Goal: Task Accomplishment & Management: Manage account settings

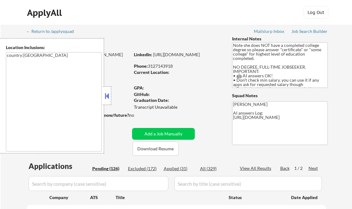
select select ""pending""
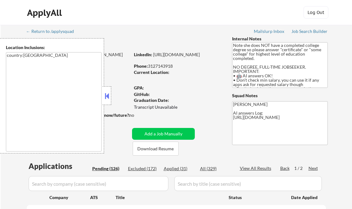
select select ""pending""
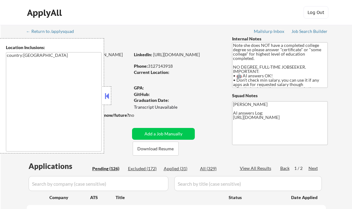
select select ""pending""
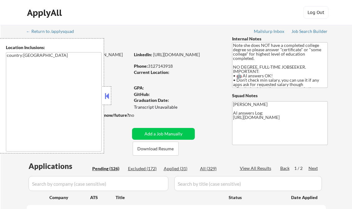
select select ""pending""
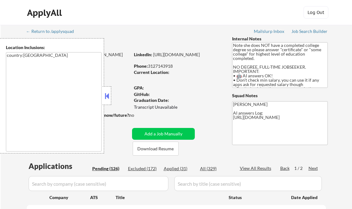
select select ""pending""
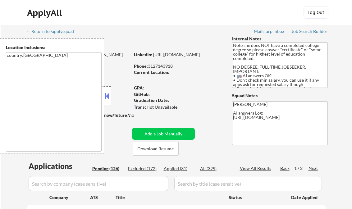
select select ""pending""
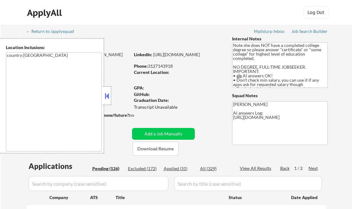
select select ""pending""
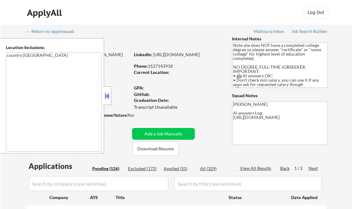
select select ""pending""
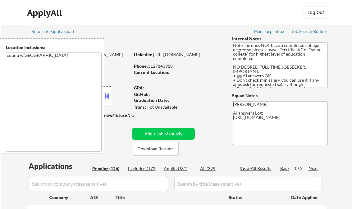
select select ""pending""
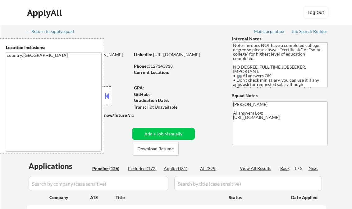
select select ""pending""
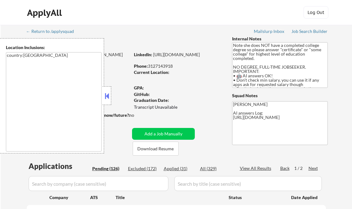
select select ""pending""
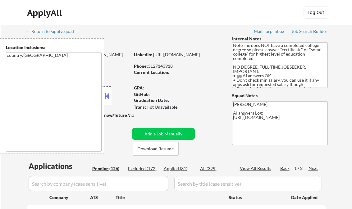
select select ""pending""
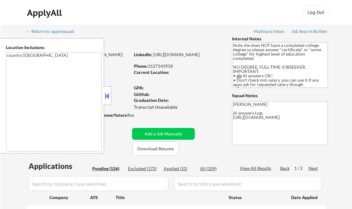
select select ""pending""
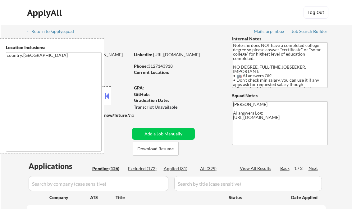
select select ""pending""
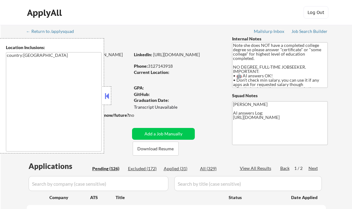
select select ""pending""
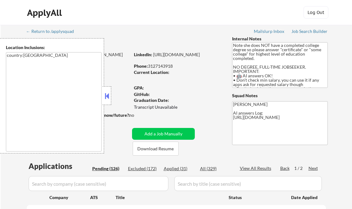
select select ""pending""
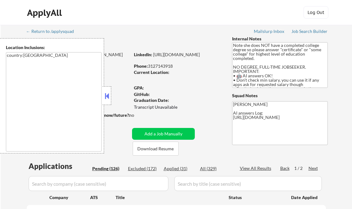
select select ""pending""
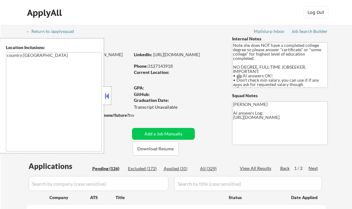
select select ""pending""
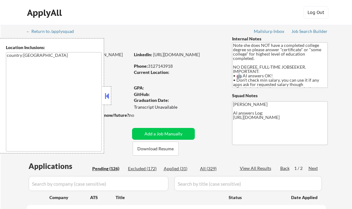
select select ""pending""
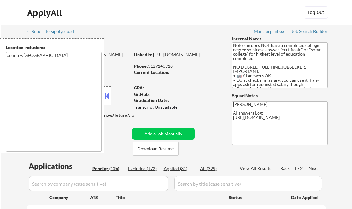
select select ""pending""
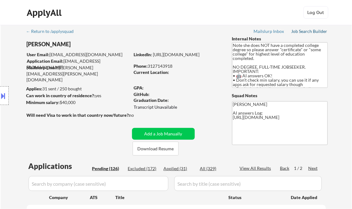
click at [310, 30] on div "Job Search Builder" at bounding box center [309, 31] width 36 height 4
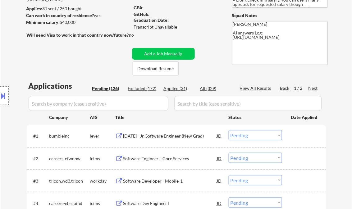
scroll to position [99, 0]
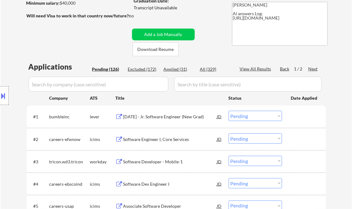
click at [165, 116] on div "2026 January - Jr. Software Engineer (New Grad)" at bounding box center [170, 117] width 94 height 6
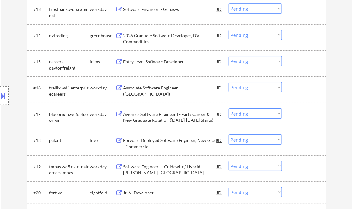
scroll to position [522, 0]
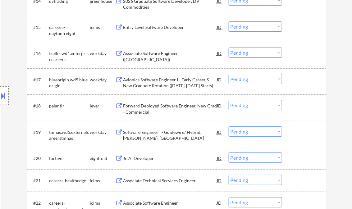
click at [170, 106] on div "Forward Deployed Software Engineer, New Grad - Commercial" at bounding box center [170, 109] width 94 height 12
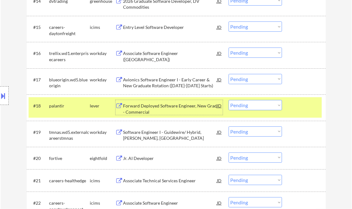
click at [238, 104] on select "Choose an option... Pending Applied Excluded (Questions) Excluded (Expired) Exc…" at bounding box center [255, 105] width 53 height 10
click at [229, 100] on select "Choose an option... Pending Applied Excluded (Questions) Excluded (Expired) Exc…" at bounding box center [255, 105] width 53 height 10
select select ""pending""
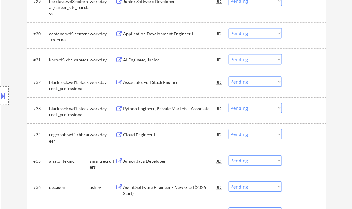
scroll to position [919, 0]
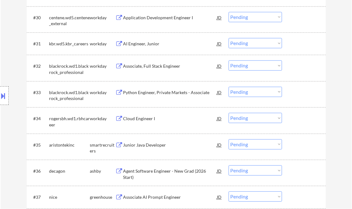
click at [153, 138] on div "#35 aristontekinc smartrecruiters Junior Java Developer JD Choose an option... …" at bounding box center [175, 146] width 293 height 20
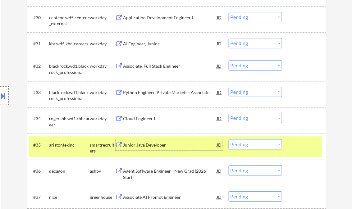
click at [156, 146] on div "Junior Java Developer" at bounding box center [170, 145] width 94 height 6
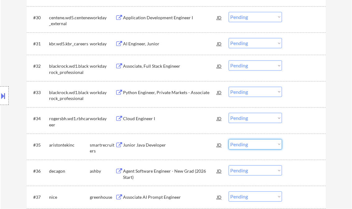
click at [258, 146] on select "Choose an option... Pending Applied Excluded (Questions) Excluded (Expired) Exc…" at bounding box center [255, 144] width 53 height 10
click at [229, 139] on select "Choose an option... Pending Applied Excluded (Questions) Excluded (Expired) Exc…" at bounding box center [255, 144] width 53 height 10
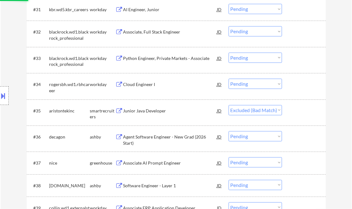
scroll to position [969, 0]
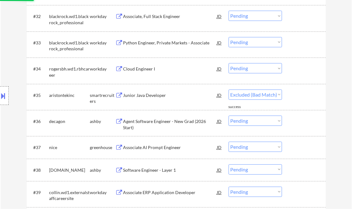
select select ""pending""
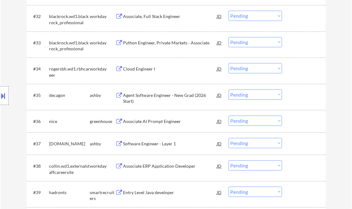
click at [145, 120] on div "Associate AI Prompt Engineer" at bounding box center [170, 121] width 94 height 6
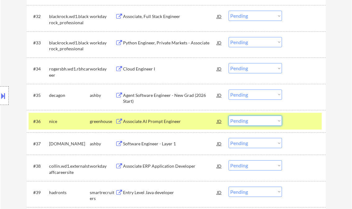
click at [253, 121] on select "Choose an option... Pending Applied Excluded (Questions) Excluded (Expired) Exc…" at bounding box center [255, 121] width 53 height 10
click at [229, 116] on select "Choose an option... Pending Applied Excluded (Questions) Excluded (Expired) Exc…" at bounding box center [255, 121] width 53 height 10
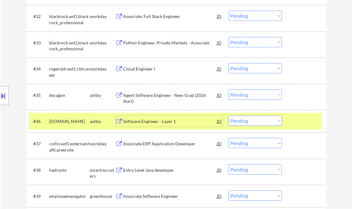
click at [161, 123] on div "Software Engineer - Layer 1" at bounding box center [170, 121] width 94 height 6
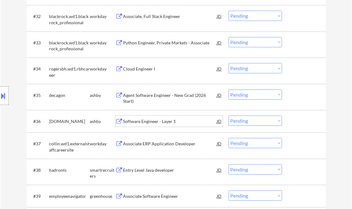
click at [244, 121] on select "Choose an option... Pending Applied Excluded (Questions) Excluded (Expired) Exc…" at bounding box center [255, 121] width 53 height 10
click at [229, 116] on select "Choose an option... Pending Applied Excluded (Questions) Excluded (Expired) Exc…" at bounding box center [255, 121] width 53 height 10
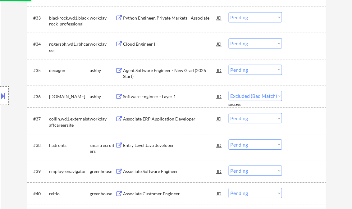
select select ""pending""
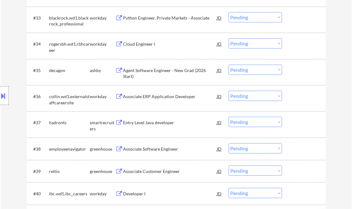
click at [158, 124] on div "Entry Level Java developer" at bounding box center [170, 123] width 94 height 6
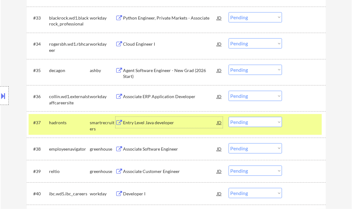
click at [260, 121] on select "Choose an option... Pending Applied Excluded (Questions) Excluded (Expired) Exc…" at bounding box center [255, 122] width 53 height 10
click at [229, 117] on select "Choose an option... Pending Applied Excluded (Questions) Excluded (Expired) Exc…" at bounding box center [255, 122] width 53 height 10
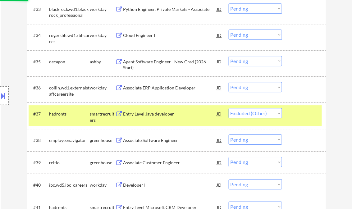
scroll to position [1044, 0]
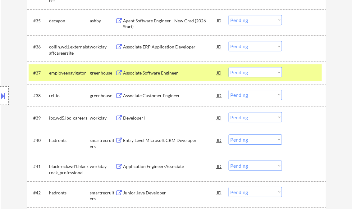
click at [143, 73] on div "Associate Software Engineer" at bounding box center [170, 73] width 94 height 6
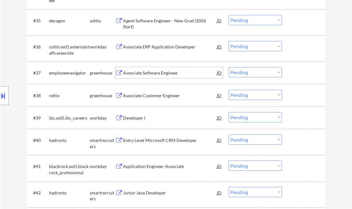
click at [159, 74] on div "Associate Software Engineer" at bounding box center [170, 73] width 94 height 6
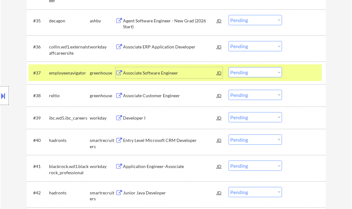
click at [253, 73] on select "Choose an option... Pending Applied Excluded (Questions) Excluded (Expired) Exc…" at bounding box center [255, 72] width 53 height 10
click at [229, 67] on select "Choose an option... Pending Applied Excluded (Questions) Excluded (Expired) Exc…" at bounding box center [255, 72] width 53 height 10
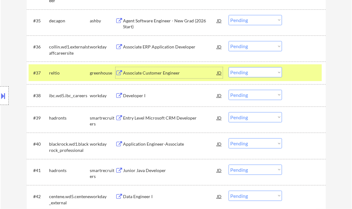
click at [157, 74] on div "Associate Customer Engineer" at bounding box center [170, 73] width 94 height 6
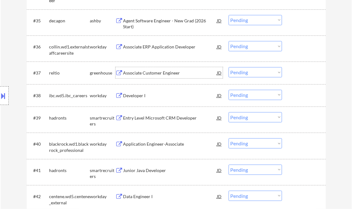
click at [242, 71] on select "Choose an option... Pending Applied Excluded (Questions) Excluded (Expired) Exc…" at bounding box center [255, 72] width 53 height 10
click at [229, 67] on select "Choose an option... Pending Applied Excluded (Questions) Excluded (Expired) Exc…" at bounding box center [255, 72] width 53 height 10
select select ""pending""
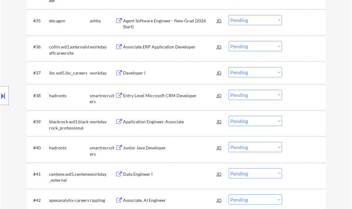
click at [161, 93] on div "Entry Level Microsoft CRM Developer" at bounding box center [170, 96] width 94 height 6
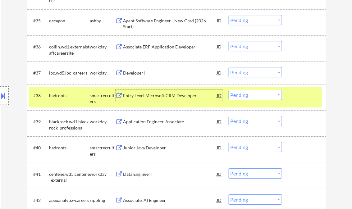
drag, startPoint x: 256, startPoint y: 98, endPoint x: 260, endPoint y: 100, distance: 4.9
click at [256, 98] on select "Choose an option... Pending Applied Excluded (Questions) Excluded (Expired) Exc…" at bounding box center [255, 95] width 53 height 10
click at [229, 90] on select "Choose an option... Pending Applied Excluded (Questions) Excluded (Expired) Exc…" at bounding box center [255, 95] width 53 height 10
select select ""pending""
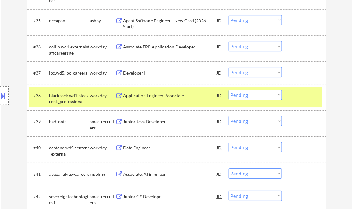
click at [162, 121] on div "Junior Java Developer" at bounding box center [170, 122] width 94 height 6
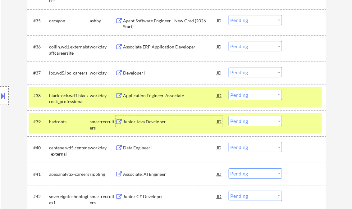
click at [260, 119] on select "Choose an option... Pending Applied Excluded (Questions) Excluded (Expired) Exc…" at bounding box center [255, 121] width 53 height 10
click at [229, 116] on select "Choose an option... Pending Applied Excluded (Questions) Excluded (Expired) Exc…" at bounding box center [255, 121] width 53 height 10
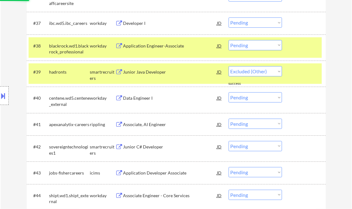
select select ""pending""
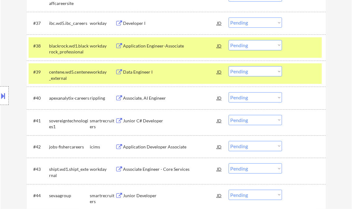
click at [157, 100] on div "Associate, AI Engineer" at bounding box center [170, 98] width 94 height 6
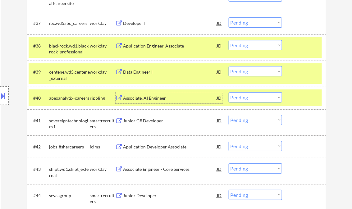
click at [254, 94] on select "Choose an option... Pending Applied Excluded (Questions) Excluded (Expired) Exc…" at bounding box center [255, 97] width 53 height 10
click at [229, 92] on select "Choose an option... Pending Applied Excluded (Questions) Excluded (Expired) Exc…" at bounding box center [255, 97] width 53 height 10
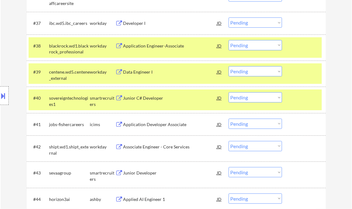
click at [157, 100] on div "Junior C# Developer" at bounding box center [170, 98] width 94 height 6
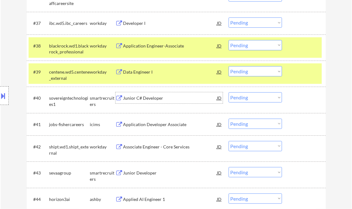
click at [248, 100] on select "Choose an option... Pending Applied Excluded (Questions) Excluded (Expired) Exc…" at bounding box center [255, 97] width 53 height 10
click at [229, 92] on select "Choose an option... Pending Applied Excluded (Questions) Excluded (Expired) Exc…" at bounding box center [255, 97] width 53 height 10
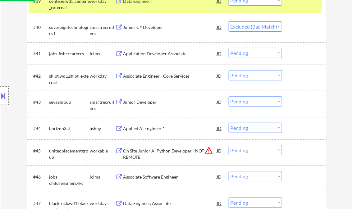
scroll to position [1168, 0]
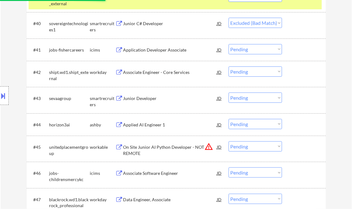
click at [139, 98] on div "Junior Developer" at bounding box center [170, 98] width 94 height 6
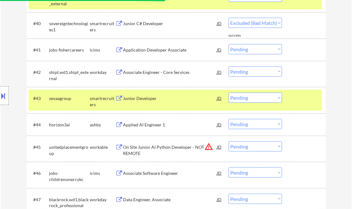
select select ""pending""
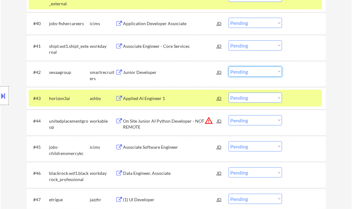
drag, startPoint x: 249, startPoint y: 71, endPoint x: 253, endPoint y: 77, distance: 7.1
click at [249, 71] on select "Choose an option... Pending Applied Excluded (Questions) Excluded (Expired) Exc…" at bounding box center [255, 71] width 53 height 10
click at [229, 66] on select "Choose an option... Pending Applied Excluded (Questions) Excluded (Expired) Exc…" at bounding box center [255, 71] width 53 height 10
click at [162, 100] on div "Applied AI Engineer 1" at bounding box center [170, 98] width 94 height 6
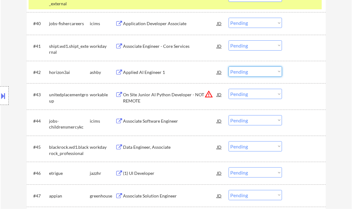
click at [254, 69] on select "Choose an option... Pending Applied Excluded (Questions) Excluded (Expired) Exc…" at bounding box center [255, 71] width 53 height 10
click at [229, 66] on select "Choose an option... Pending Applied Excluded (Questions) Excluded (Expired) Exc…" at bounding box center [255, 71] width 53 height 10
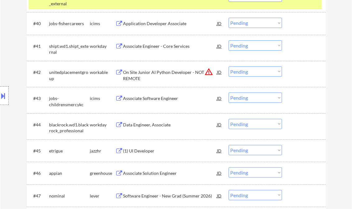
click at [154, 79] on div "On Site Junior AI Python Developer - NOT REMOTE" at bounding box center [170, 75] width 94 height 12
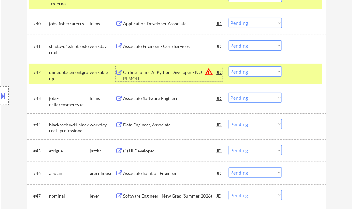
click at [178, 73] on div "On Site Junior AI Python Developer - NOT REMOTE" at bounding box center [170, 75] width 94 height 12
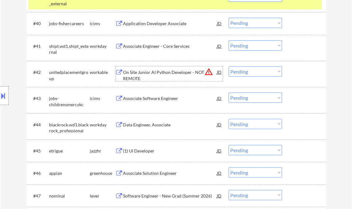
click at [256, 71] on select "Choose an option... Pending Applied Excluded (Questions) Excluded (Expired) Exc…" at bounding box center [255, 71] width 53 height 10
click at [229, 66] on select "Choose an option... Pending Applied Excluded (Questions) Excluded (Expired) Exc…" at bounding box center [255, 71] width 53 height 10
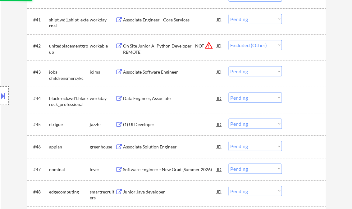
scroll to position [1217, 0]
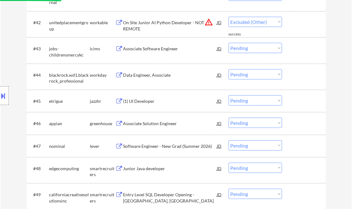
select select ""pending""
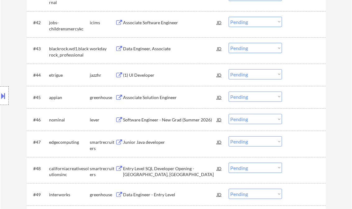
click at [152, 75] on div "(1) UI Developer" at bounding box center [170, 75] width 94 height 6
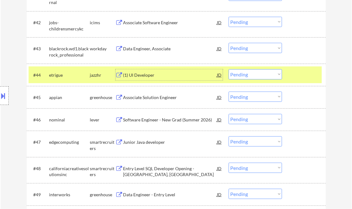
click at [243, 76] on select "Choose an option... Pending Applied Excluded (Questions) Excluded (Expired) Exc…" at bounding box center [255, 74] width 53 height 10
click at [229, 69] on select "Choose an option... Pending Applied Excluded (Questions) Excluded (Expired) Exc…" at bounding box center [255, 74] width 53 height 10
click at [158, 96] on div "Associate Solution Engineer" at bounding box center [170, 97] width 94 height 6
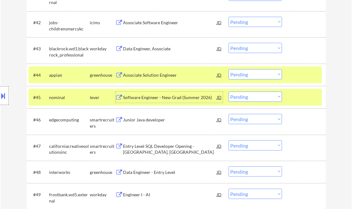
drag, startPoint x: 245, startPoint y: 73, endPoint x: 260, endPoint y: 79, distance: 16.2
click at [246, 73] on select "Choose an option... Pending Applied Excluded (Questions) Excluded (Expired) Exc…" at bounding box center [255, 74] width 53 height 10
click at [229, 69] on select "Choose an option... Pending Applied Excluded (Questions) Excluded (Expired) Exc…" at bounding box center [255, 74] width 53 height 10
select select ""pending""
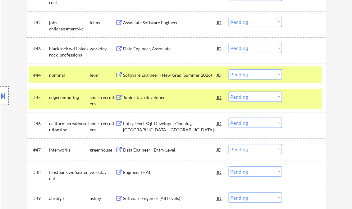
click at [150, 99] on div "Junior Java developer" at bounding box center [170, 97] width 94 height 6
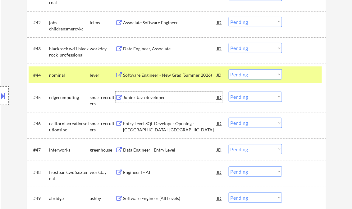
drag, startPoint x: 254, startPoint y: 94, endPoint x: 261, endPoint y: 97, distance: 6.7
click at [254, 94] on select "Choose an option... Pending Applied Excluded (Questions) Excluded (Expired) Exc…" at bounding box center [255, 97] width 53 height 10
click at [229, 92] on select "Choose an option... Pending Applied Excluded (Questions) Excluded (Expired) Exc…" at bounding box center [255, 97] width 53 height 10
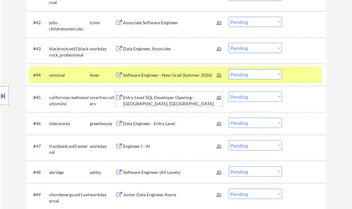
click at [162, 98] on div "Entry Level SQL Developer Opening - [GEOGRAPHIC_DATA], [GEOGRAPHIC_DATA]" at bounding box center [170, 100] width 94 height 12
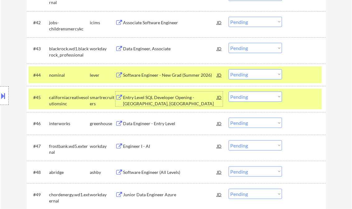
drag, startPoint x: 258, startPoint y: 97, endPoint x: 263, endPoint y: 101, distance: 6.2
click at [258, 97] on select "Choose an option... Pending Applied Excluded (Questions) Excluded (Expired) Exc…" at bounding box center [255, 97] width 53 height 10
click at [229, 92] on select "Choose an option... Pending Applied Excluded (Questions) Excluded (Expired) Exc…" at bounding box center [255, 97] width 53 height 10
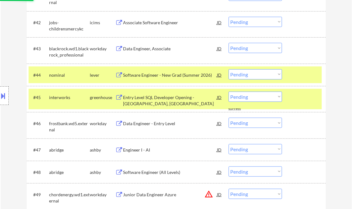
scroll to position [1242, 0]
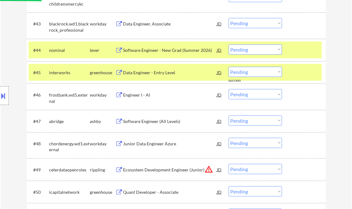
click at [165, 67] on div "Data Engineer - Entry Level" at bounding box center [170, 72] width 94 height 11
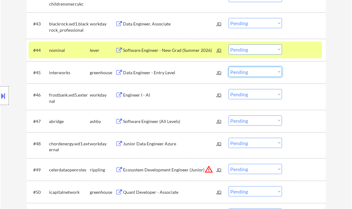
drag, startPoint x: 239, startPoint y: 72, endPoint x: 246, endPoint y: 77, distance: 9.0
click at [239, 72] on select "Choose an option... Pending Applied Excluded (Questions) Excluded (Expired) Exc…" at bounding box center [255, 72] width 53 height 10
click at [229, 67] on select "Choose an option... Pending Applied Excluded (Questions) Excluded (Expired) Exc…" at bounding box center [255, 72] width 53 height 10
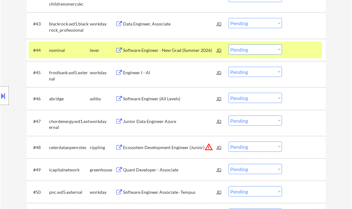
click at [139, 73] on div "Engineer I - AI" at bounding box center [170, 73] width 94 height 6
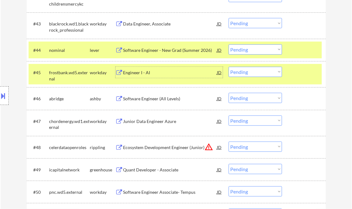
click at [149, 100] on div "Software Engineer (All Levels)" at bounding box center [170, 99] width 94 height 6
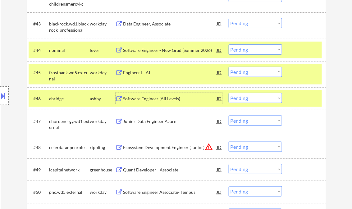
click at [237, 72] on select "Choose an option... Pending Applied Excluded (Questions) Excluded (Expired) Exc…" at bounding box center [255, 72] width 53 height 10
click at [229, 67] on select "Choose an option... Pending Applied Excluded (Questions) Excluded (Expired) Exc…" at bounding box center [255, 72] width 53 height 10
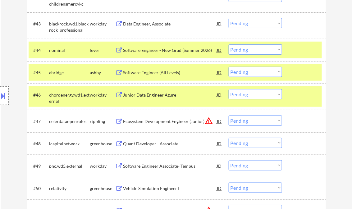
click at [244, 72] on select "Choose an option... Pending Applied Excluded (Questions) Excluded (Expired) Exc…" at bounding box center [255, 72] width 53 height 10
click at [229, 67] on select "Choose an option... Pending Applied Excluded (Questions) Excluded (Expired) Exc…" at bounding box center [255, 72] width 53 height 10
select select ""pending""
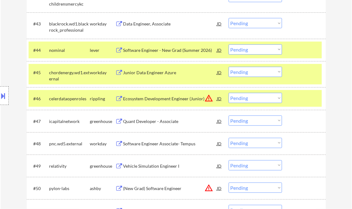
click at [161, 97] on div "Ecosystem Development Engineer (Junior)" at bounding box center [170, 99] width 94 height 6
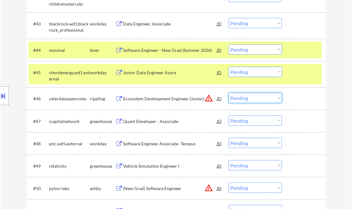
drag, startPoint x: 256, startPoint y: 96, endPoint x: 268, endPoint y: 102, distance: 13.8
click at [256, 96] on select "Choose an option... Pending Applied Excluded (Questions) Excluded (Expired) Exc…" at bounding box center [255, 98] width 53 height 10
click at [229, 93] on select "Choose an option... Pending Applied Excluded (Questions) Excluded (Expired) Exc…" at bounding box center [255, 98] width 53 height 10
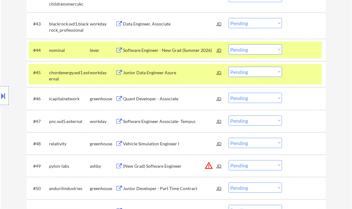
click at [160, 101] on div "Quant Developer - Associate" at bounding box center [170, 99] width 94 height 6
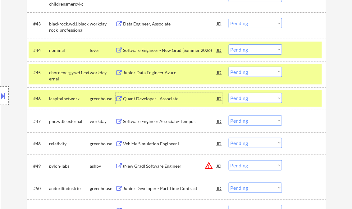
drag, startPoint x: 248, startPoint y: 98, endPoint x: 256, endPoint y: 102, distance: 9.0
click at [248, 98] on select "Choose an option... Pending Applied Excluded (Questions) Excluded (Expired) Exc…" at bounding box center [255, 98] width 53 height 10
click at [229, 93] on select "Choose an option... Pending Applied Excluded (Questions) Excluded (Expired) Exc…" at bounding box center [255, 98] width 53 height 10
select select ""pending""
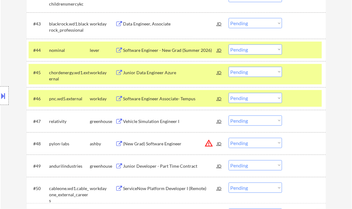
click at [154, 122] on div "Vehicle Simulation Engineer I" at bounding box center [170, 121] width 94 height 6
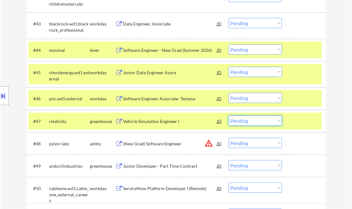
drag, startPoint x: 260, startPoint y: 122, endPoint x: 262, endPoint y: 125, distance: 3.8
click at [260, 122] on select "Choose an option... Pending Applied Excluded (Questions) Excluded (Expired) Exc…" at bounding box center [255, 121] width 53 height 10
click at [229, 116] on select "Choose an option... Pending Applied Excluded (Questions) Excluded (Expired) Exc…" at bounding box center [255, 121] width 53 height 10
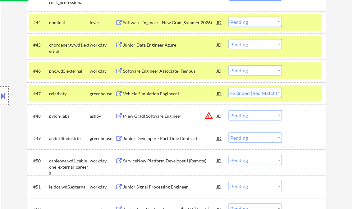
scroll to position [1292, 0]
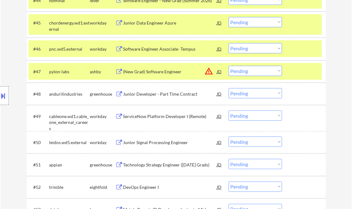
click at [140, 72] on div "(New Grad) Software Engineer" at bounding box center [170, 72] width 94 height 6
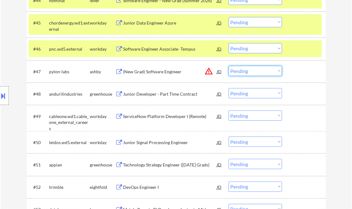
drag, startPoint x: 245, startPoint y: 70, endPoint x: 255, endPoint y: 75, distance: 10.8
click at [246, 70] on select "Choose an option... Pending Applied Excluded (Questions) Excluded (Expired) Exc…" at bounding box center [255, 71] width 53 height 10
click at [229, 66] on select "Choose an option... Pending Applied Excluded (Questions) Excluded (Expired) Exc…" at bounding box center [255, 71] width 53 height 10
select select ""pending""
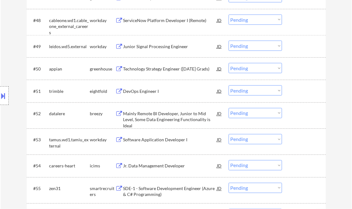
scroll to position [1367, 0]
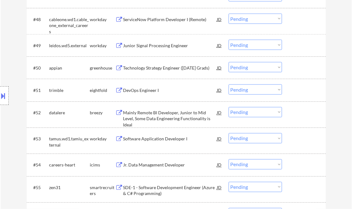
click at [148, 66] on div "Technology Strategy Engineer ([DATE] Grads)" at bounding box center [170, 68] width 94 height 6
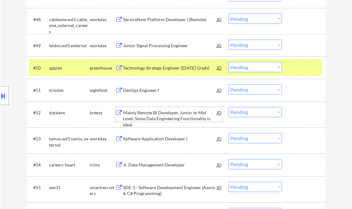
click at [163, 114] on div "Mainly Remote BI Developer, Junior to Mid Level, Some Data Engineering Function…" at bounding box center [170, 119] width 94 height 18
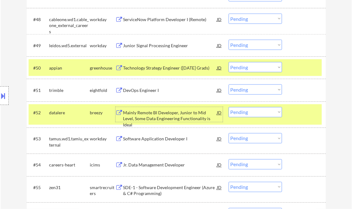
click at [266, 114] on select "Choose an option... Pending Applied Excluded (Questions) Excluded (Expired) Exc…" at bounding box center [255, 112] width 53 height 10
click at [229, 107] on select "Choose an option... Pending Applied Excluded (Questions) Excluded (Expired) Exc…" at bounding box center [255, 112] width 53 height 10
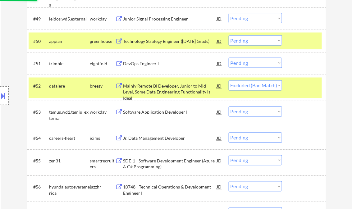
scroll to position [1416, 0]
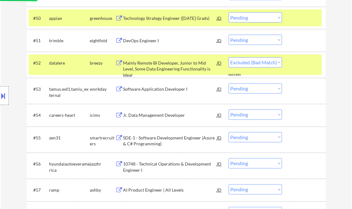
select select ""pending""
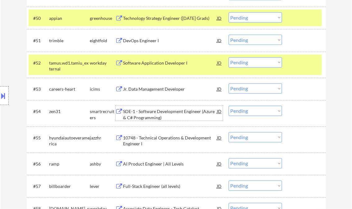
click at [153, 110] on div "SDE-1 - Software Development Engineer (Azure & C# Programming)" at bounding box center [170, 115] width 94 height 12
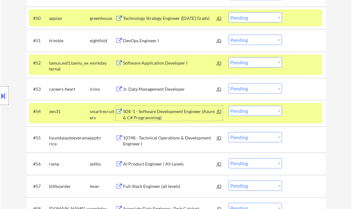
click at [261, 110] on select "Choose an option... Pending Applied Excluded (Questions) Excluded (Expired) Exc…" at bounding box center [255, 111] width 53 height 10
click at [229, 106] on select "Choose an option... Pending Applied Excluded (Questions) Excluded (Expired) Exc…" at bounding box center [255, 111] width 53 height 10
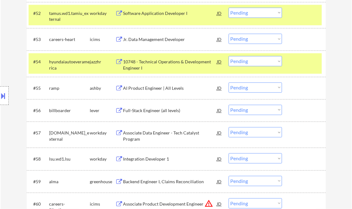
click at [166, 62] on div "10748 - Technical Operations & Development Engineer I" at bounding box center [170, 65] width 94 height 12
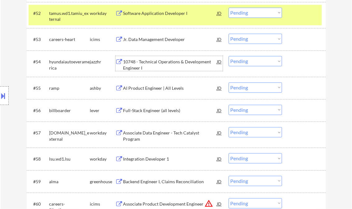
click at [255, 61] on select "Choose an option... Pending Applied Excluded (Questions) Excluded (Expired) Exc…" at bounding box center [255, 61] width 53 height 10
click at [229, 56] on select "Choose an option... Pending Applied Excluded (Questions) Excluded (Expired) Exc…" at bounding box center [255, 61] width 53 height 10
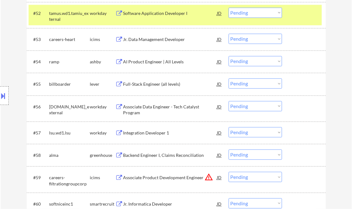
click at [146, 62] on div "AI Product Engineer | All Levels" at bounding box center [170, 62] width 94 height 6
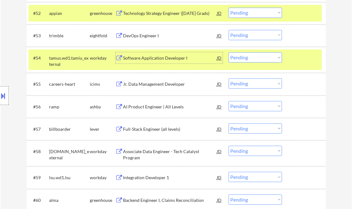
drag, startPoint x: 257, startPoint y: 59, endPoint x: 286, endPoint y: 81, distance: 36.8
click at [257, 58] on select "Choose an option... Pending Applied Excluded (Questions) Excluded (Expired) Exc…" at bounding box center [255, 57] width 53 height 10
click at [229, 52] on select "Choose an option... Pending Applied Excluded (Questions) Excluded (Expired) Exc…" at bounding box center [255, 57] width 53 height 10
select select ""pending""
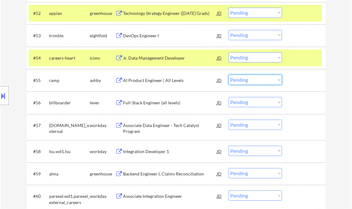
click at [243, 81] on select "Choose an option... Pending Applied Excluded (Questions) Excluded (Expired) Exc…" at bounding box center [255, 80] width 53 height 10
click at [229, 75] on select "Choose an option... Pending Applied Excluded (Questions) Excluded (Expired) Exc…" at bounding box center [255, 80] width 53 height 10
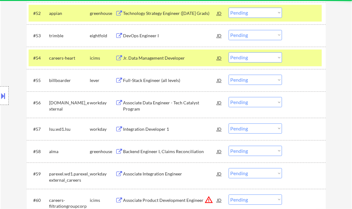
click at [162, 76] on div "Full-Stack Engineer (all levels)" at bounding box center [170, 80] width 94 height 11
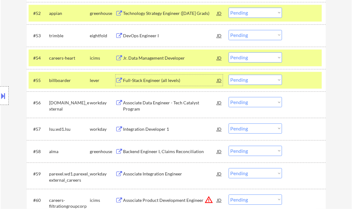
click at [247, 81] on select "Choose an option... Pending Applied Excluded (Questions) Excluded (Expired) Exc…" at bounding box center [255, 80] width 53 height 10
click at [229, 75] on select "Choose an option... Pending Applied Excluded (Questions) Excluded (Expired) Exc…" at bounding box center [255, 80] width 53 height 10
select select ""pending""
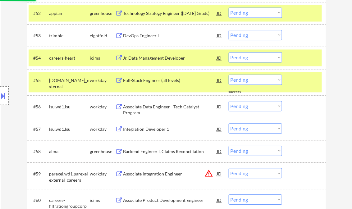
click at [296, 61] on div at bounding box center [304, 57] width 27 height 11
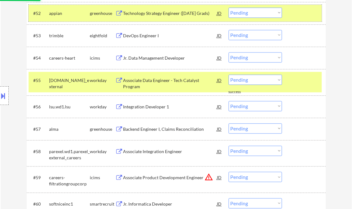
click at [298, 12] on div at bounding box center [304, 13] width 27 height 11
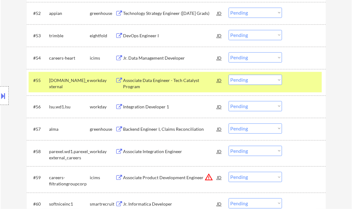
click at [309, 80] on div at bounding box center [304, 80] width 27 height 11
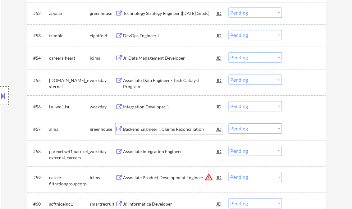
click at [163, 133] on div "Backend Engineer I, Claims Reconciliation" at bounding box center [170, 129] width 94 height 11
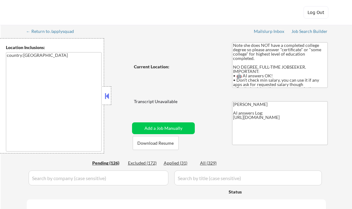
select select ""pending""
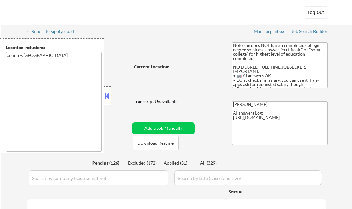
select select ""pending""
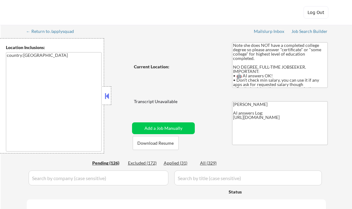
select select ""pending""
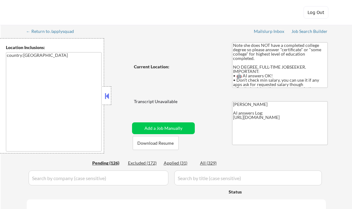
select select ""pending""
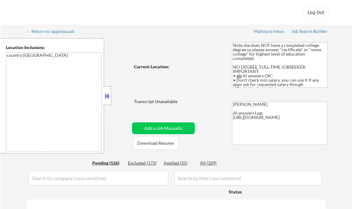
select select ""pending""
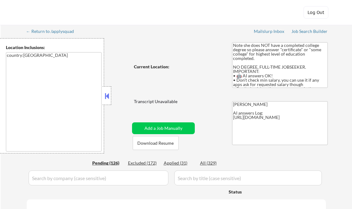
select select ""pending""
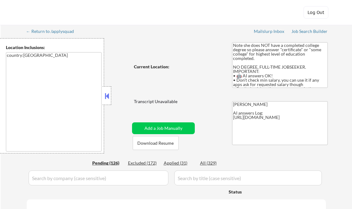
select select ""pending""
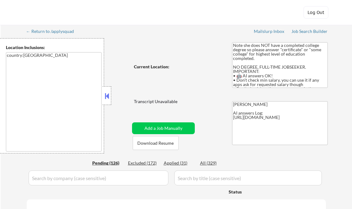
select select ""pending""
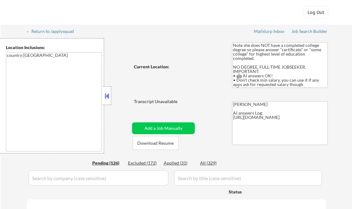
select select ""pending""
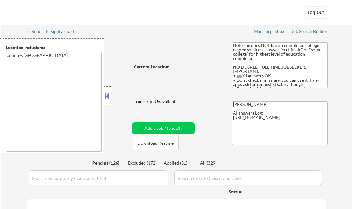
select select ""pending""
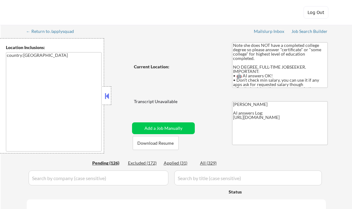
select select ""pending""
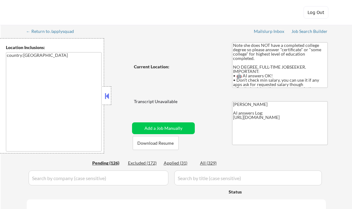
select select ""pending""
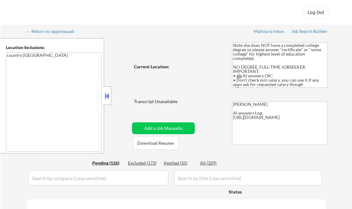
select select ""pending""
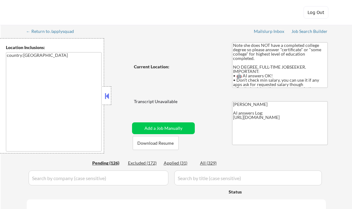
select select ""pending""
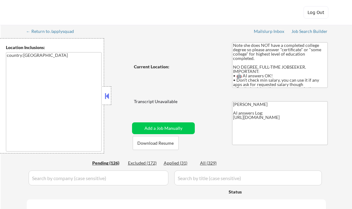
select select ""pending""
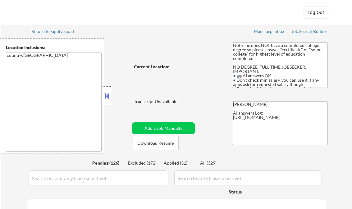
select select ""pending""
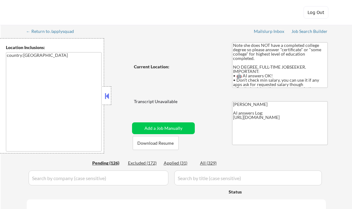
select select ""pending""
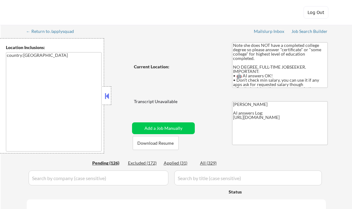
select select ""pending""
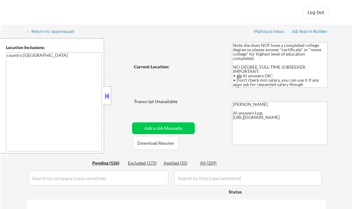
select select ""pending""
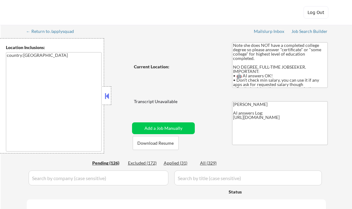
select select ""pending""
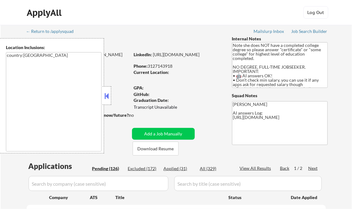
scroll to position [523, 0]
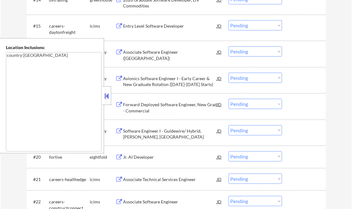
click at [107, 95] on button at bounding box center [106, 95] width 7 height 9
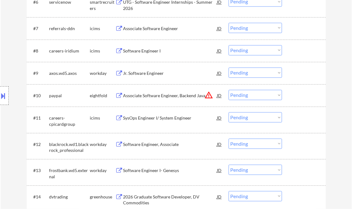
scroll to position [0, 0]
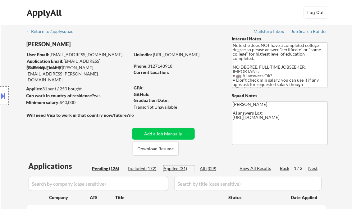
click at [181, 169] on div "Applied (31)" at bounding box center [179, 169] width 31 height 6
click at [262, 168] on div "View All Results" at bounding box center [256, 168] width 33 height 6
select select ""applied""
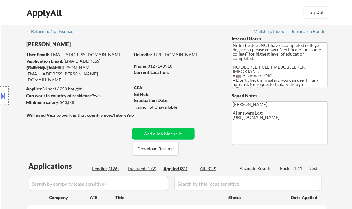
select select ""applied""
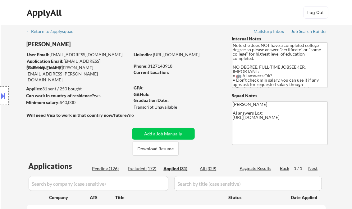
select select ""applied""
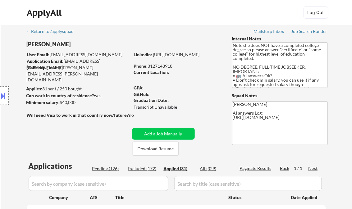
select select ""applied""
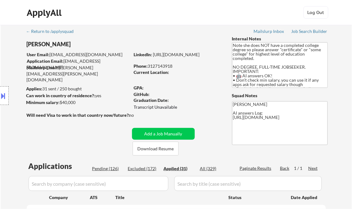
select select ""applied""
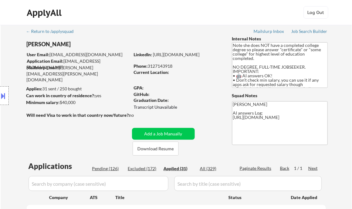
select select ""applied""
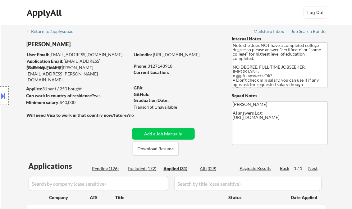
select select ""applied""
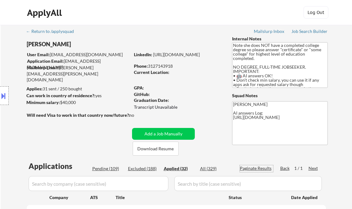
select select ""applied""
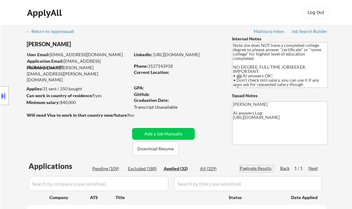
select select ""applied""
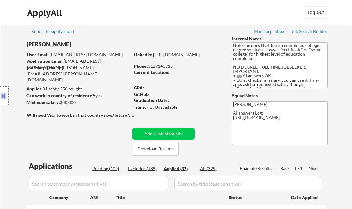
select select ""applied""
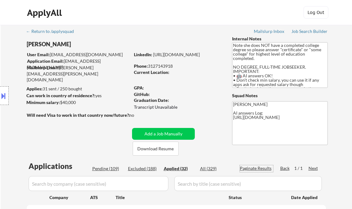
select select ""applied""
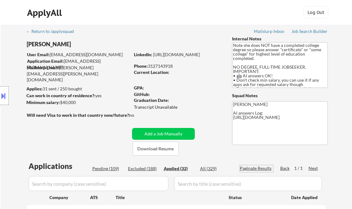
select select ""applied""
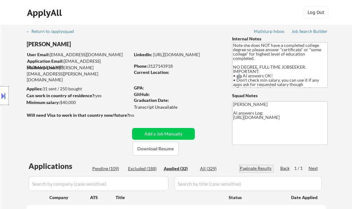
select select ""applied""
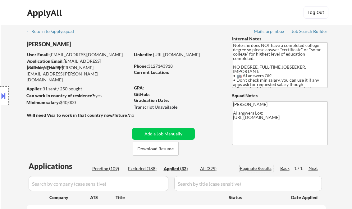
select select ""applied""
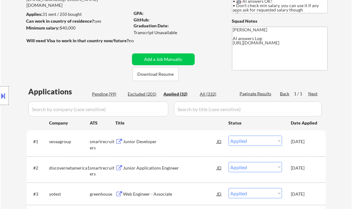
select select ""applied""
